Goal: Information Seeking & Learning: Check status

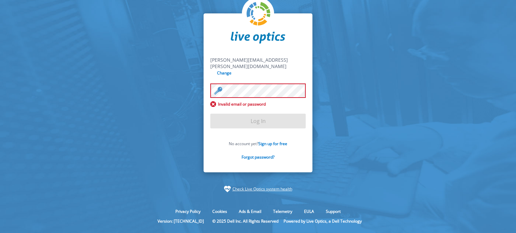
click at [397, 69] on section "kelvin.ferreira@softwaresul.com.br kelvin.ferreira@softwaresul.com.br Change In…" at bounding box center [258, 103] width 516 height 206
click at [251, 154] on link "Forgot password?" at bounding box center [257, 157] width 33 height 6
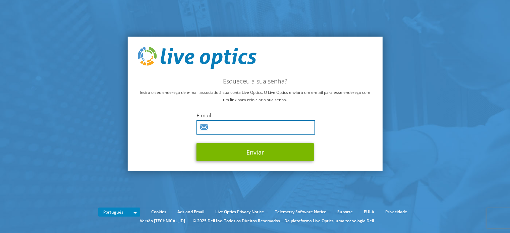
click at [282, 126] on input "text" at bounding box center [256, 127] width 119 height 14
type input "[EMAIL_ADDRESS][DOMAIN_NAME]"
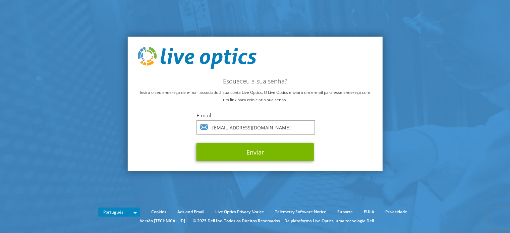
click at [325, 129] on div "Esqueceu a sua senha? Insira o seu endereço de e-mail associado à sua conta Liv…" at bounding box center [255, 104] width 255 height 135
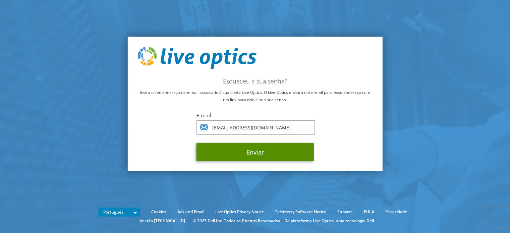
click at [280, 150] on button "Enviar" at bounding box center [255, 152] width 117 height 18
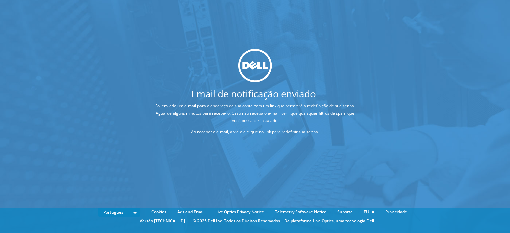
click at [228, 181] on div "Email de notificação enviado Foi enviado um e-mail para o endereço de sua conta…" at bounding box center [255, 106] width 510 height 213
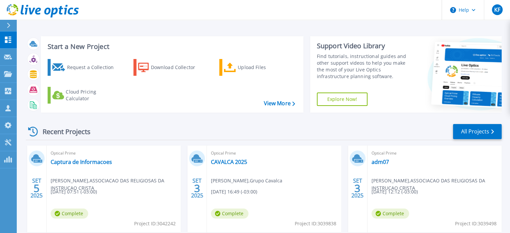
click at [404, 132] on div "Recent Projects All Projects" at bounding box center [264, 132] width 476 height 17
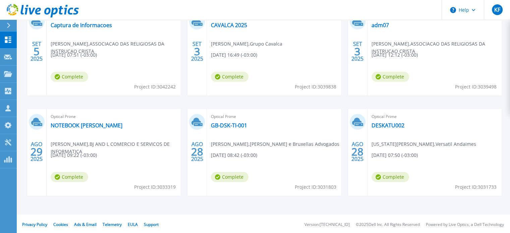
scroll to position [138, 0]
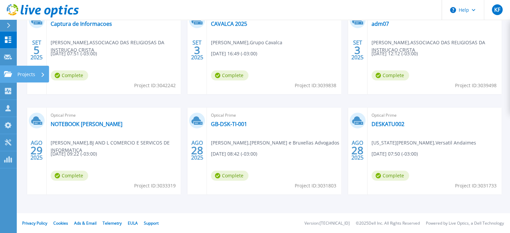
click at [12, 67] on link "Projects Projects" at bounding box center [8, 74] width 17 height 17
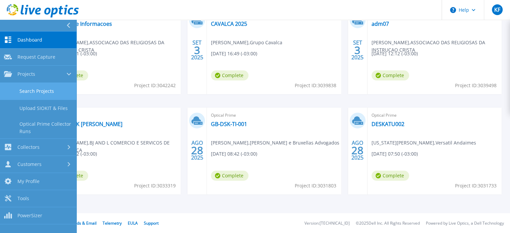
click at [31, 95] on link "Search Projects" at bounding box center [38, 91] width 77 height 17
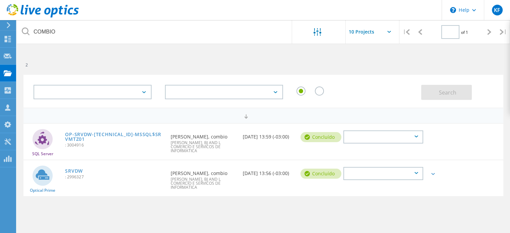
type input "1"
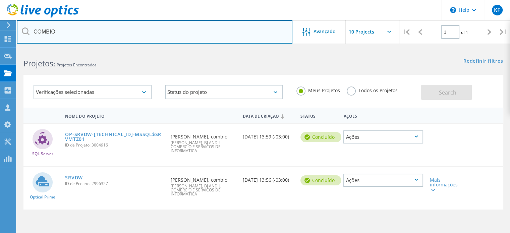
click at [268, 34] on input "COMBIO" at bounding box center [155, 31] width 276 height 23
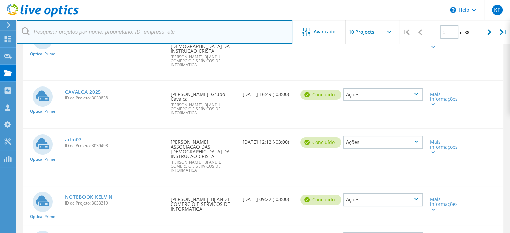
scroll to position [101, 0]
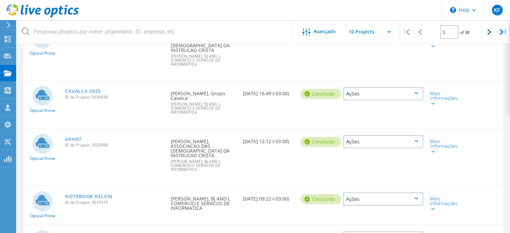
click at [380, 34] on input "text" at bounding box center [379, 31] width 67 height 23
click at [381, 84] on div "Show 40 Projects" at bounding box center [379, 82] width 66 height 11
type input "Show 40 Projects"
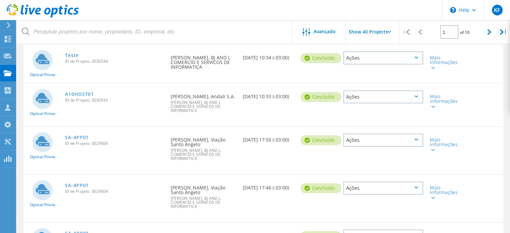
scroll to position [1007, 0]
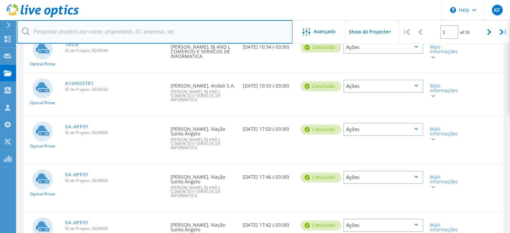
click at [157, 32] on input "text" at bounding box center [155, 31] width 276 height 23
type input "nauterra"
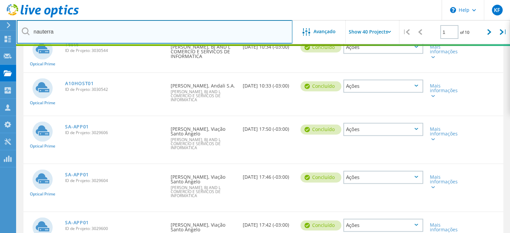
scroll to position [75, 0]
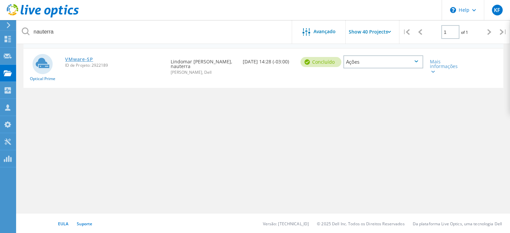
click at [89, 58] on link "VMware-SP" at bounding box center [79, 59] width 28 height 5
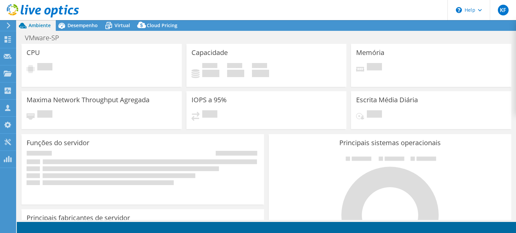
select select "SouthAmerica"
select select "USD"
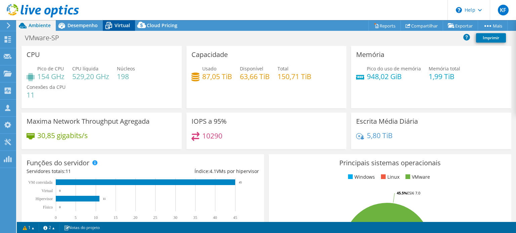
click at [108, 25] on icon at bounding box center [108, 25] width 7 height 5
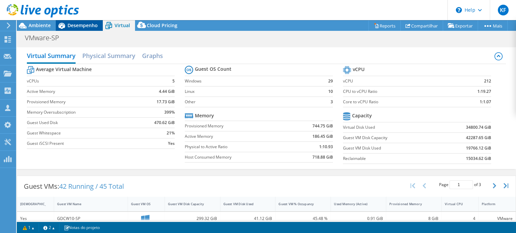
click at [95, 27] on span "Desempenho" at bounding box center [82, 25] width 30 height 6
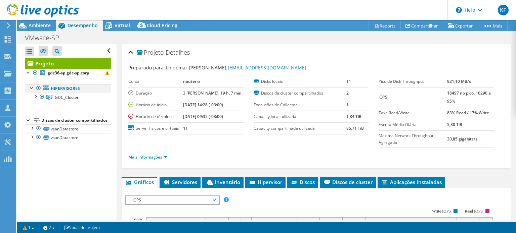
click at [32, 90] on div at bounding box center [32, 87] width 7 height 7
click at [35, 97] on div at bounding box center [35, 96] width 7 height 7
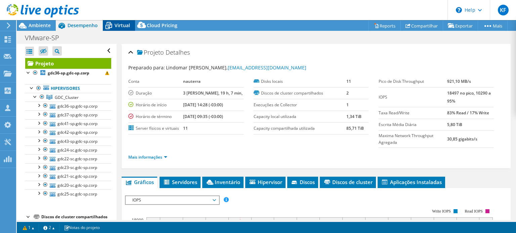
click at [128, 25] on span "Virtual" at bounding box center [121, 25] width 15 height 6
